Goal: Find specific page/section: Find specific page/section

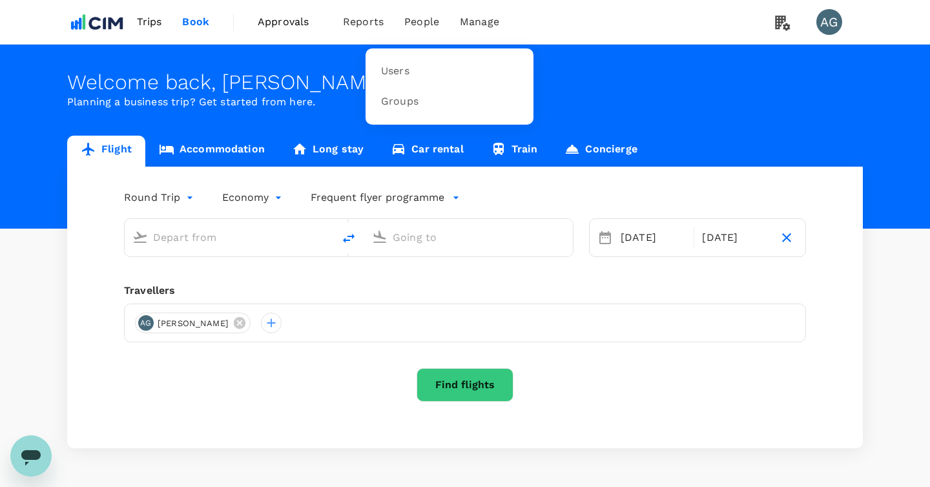
click at [414, 15] on span "People" at bounding box center [421, 21] width 35 height 15
click at [397, 67] on span "Users" at bounding box center [395, 71] width 28 height 15
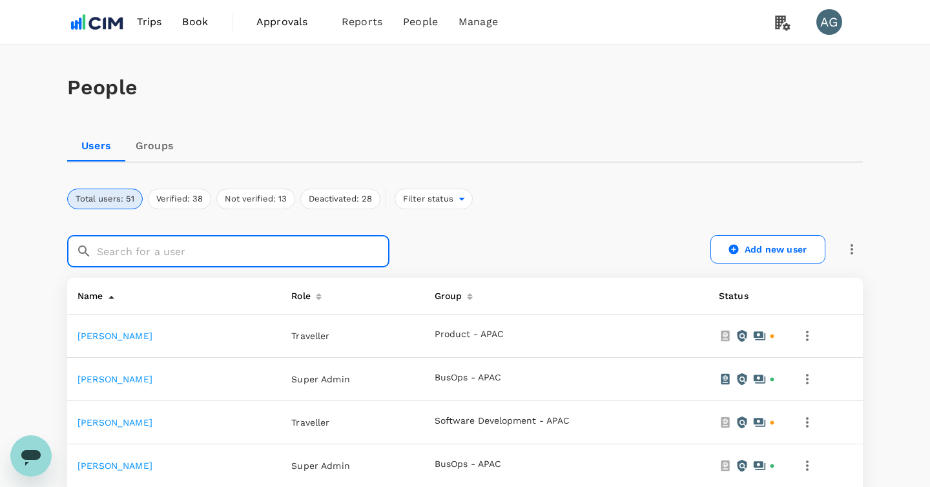
click at [211, 244] on input "text" at bounding box center [243, 251] width 292 height 32
type input "dav"
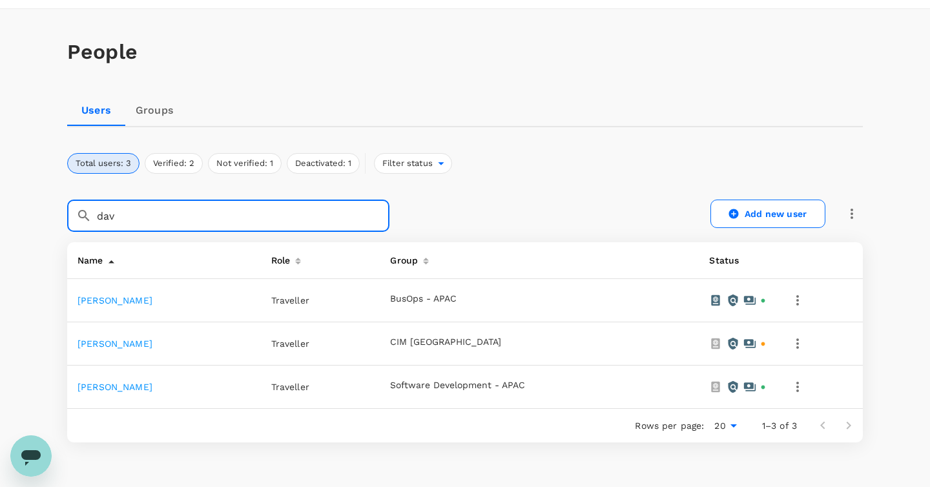
scroll to position [108, 0]
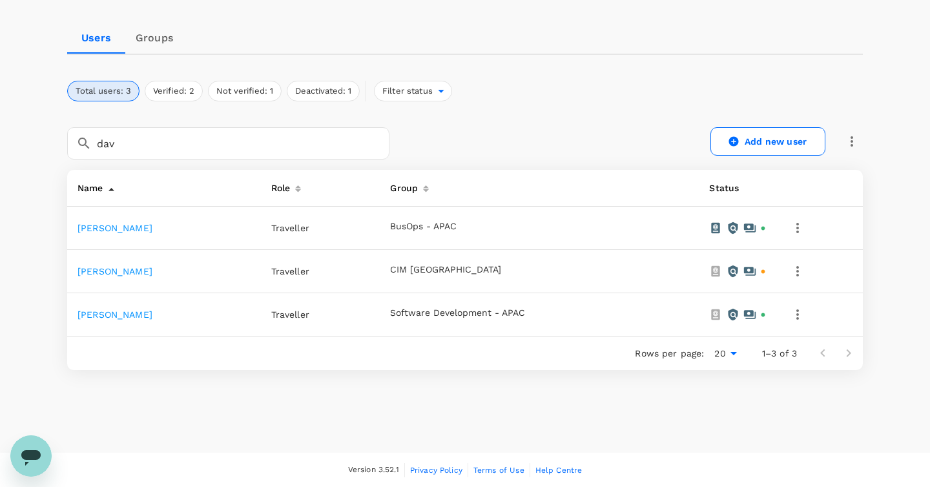
click at [149, 313] on link "[PERSON_NAME]" at bounding box center [114, 314] width 75 height 10
